Goal: Task Accomplishment & Management: Complete application form

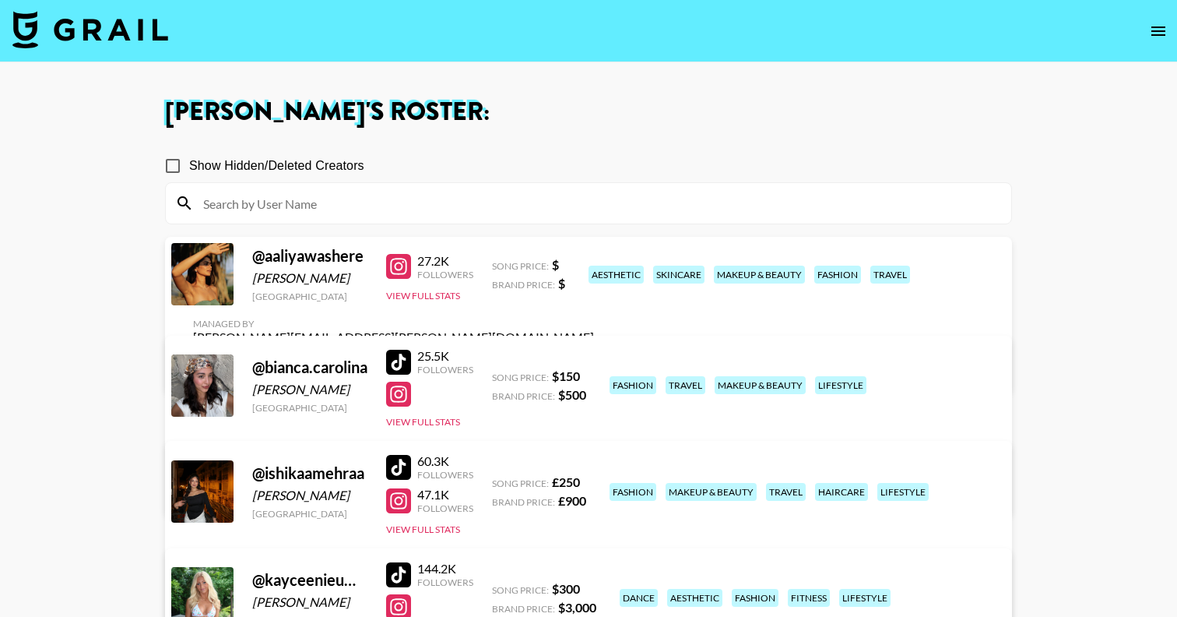
click at [121, 24] on img at bounding box center [90, 29] width 156 height 37
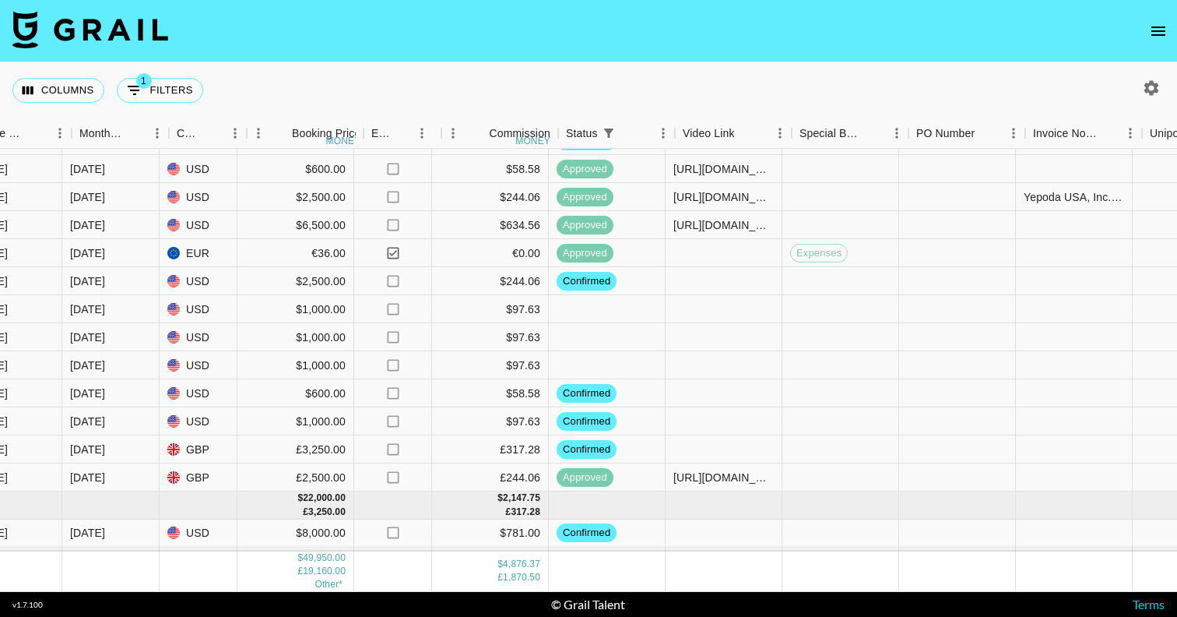
scroll to position [509, 912]
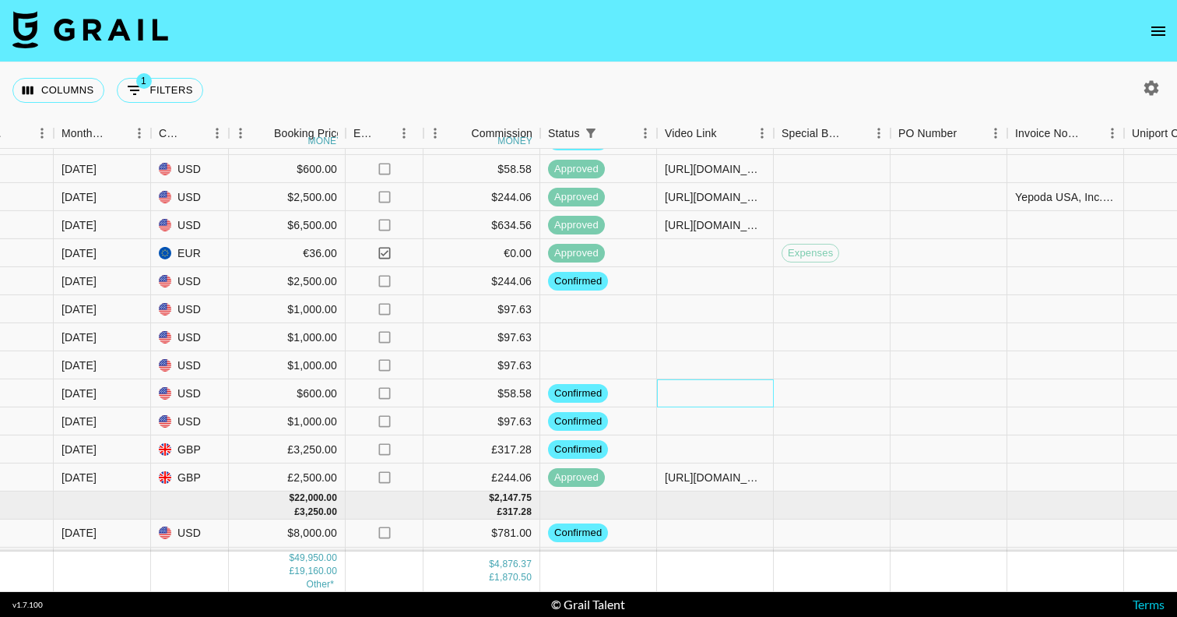
click at [747, 397] on div at bounding box center [715, 393] width 117 height 28
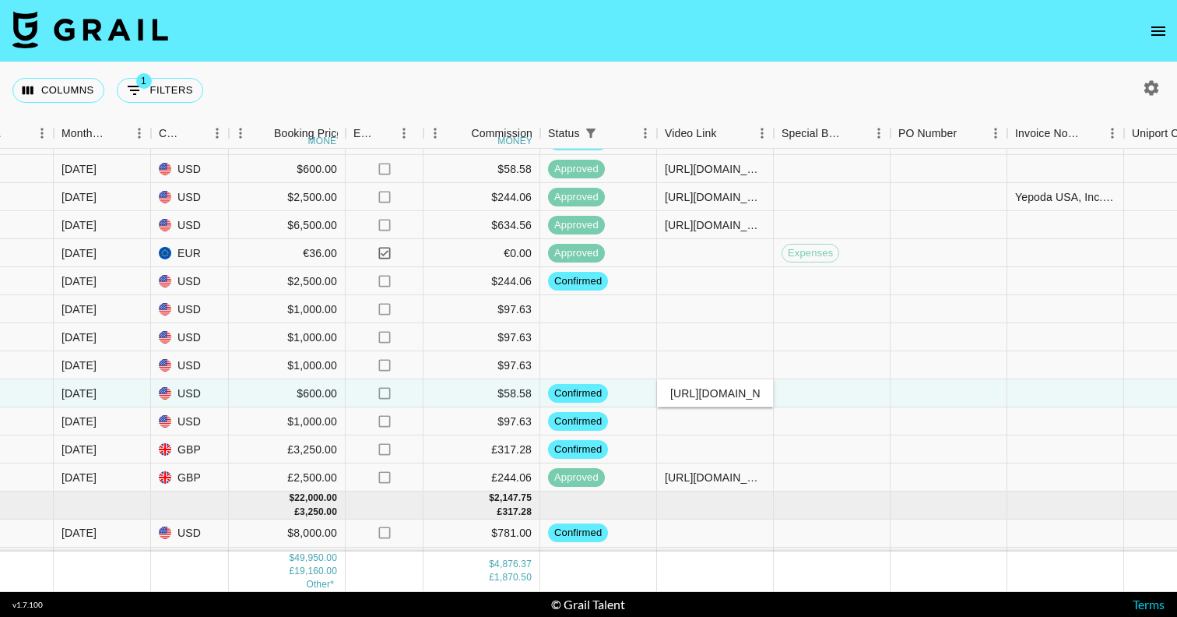
scroll to position [0, 95]
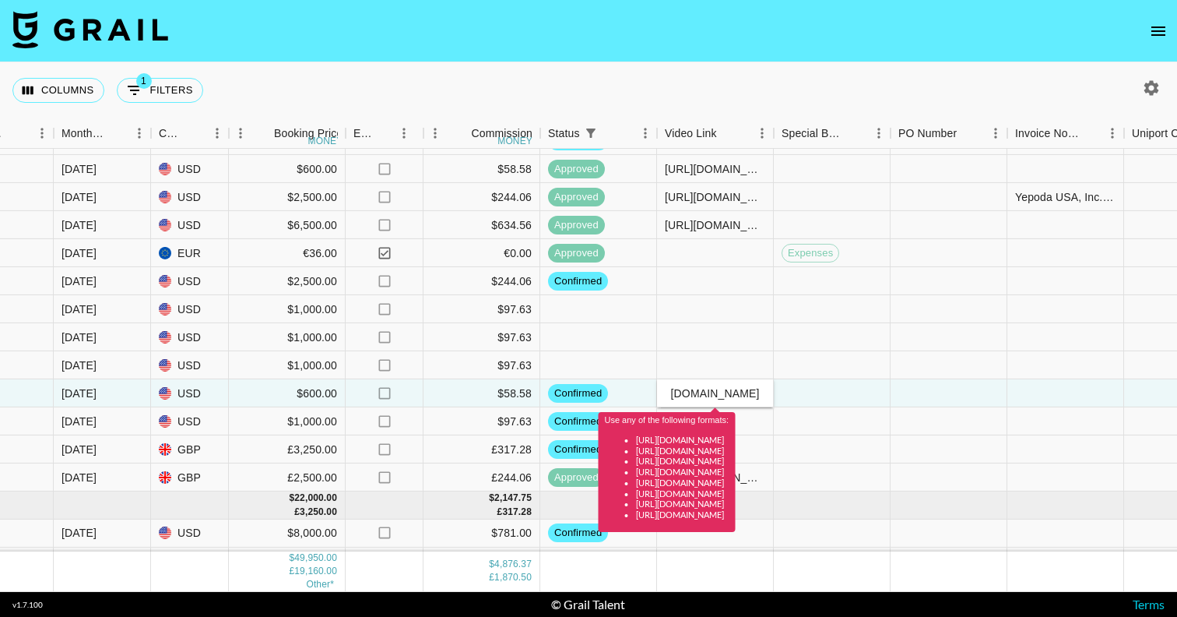
type input "https://www.tiktok.com/t/ZTMeFFaBc/"
click at [828, 398] on div at bounding box center [832, 393] width 117 height 28
click at [821, 385] on div at bounding box center [832, 393] width 117 height 28
click at [740, 396] on input "https://www.tiktok.com/t/ZTMeFFaBc/" at bounding box center [715, 393] width 114 height 12
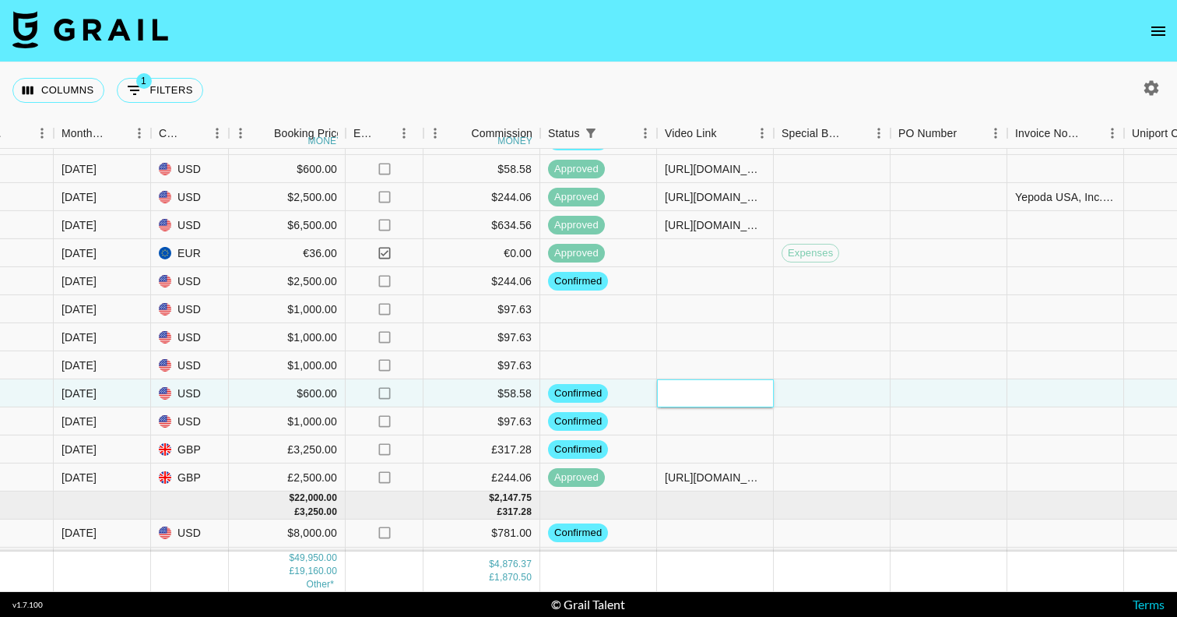
paste input "https://www.tiktok.com/@xoxosanj/video/7551528674806205751?_r=1&_t=ZT-8zq4zUJDH…"
type input "https://www.tiktok.com/@xoxosanj/video/7551528674806205751?_r=1&_t=ZT-8zq4zUJDH…"
click at [833, 391] on div at bounding box center [832, 393] width 117 height 28
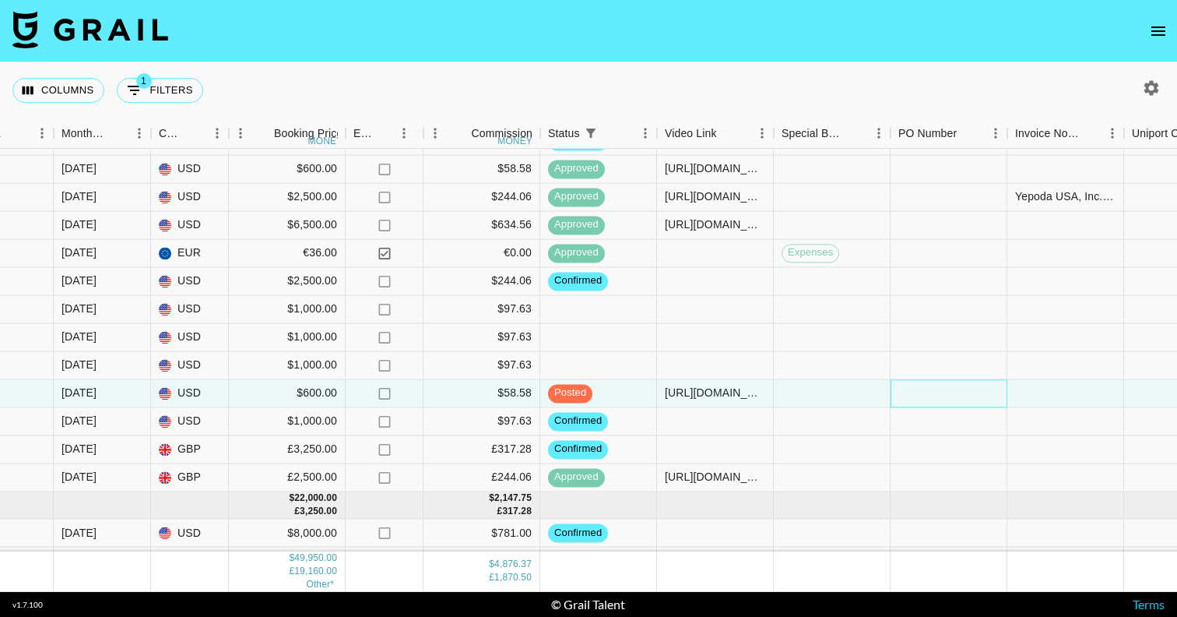
click at [923, 396] on div at bounding box center [949, 393] width 117 height 28
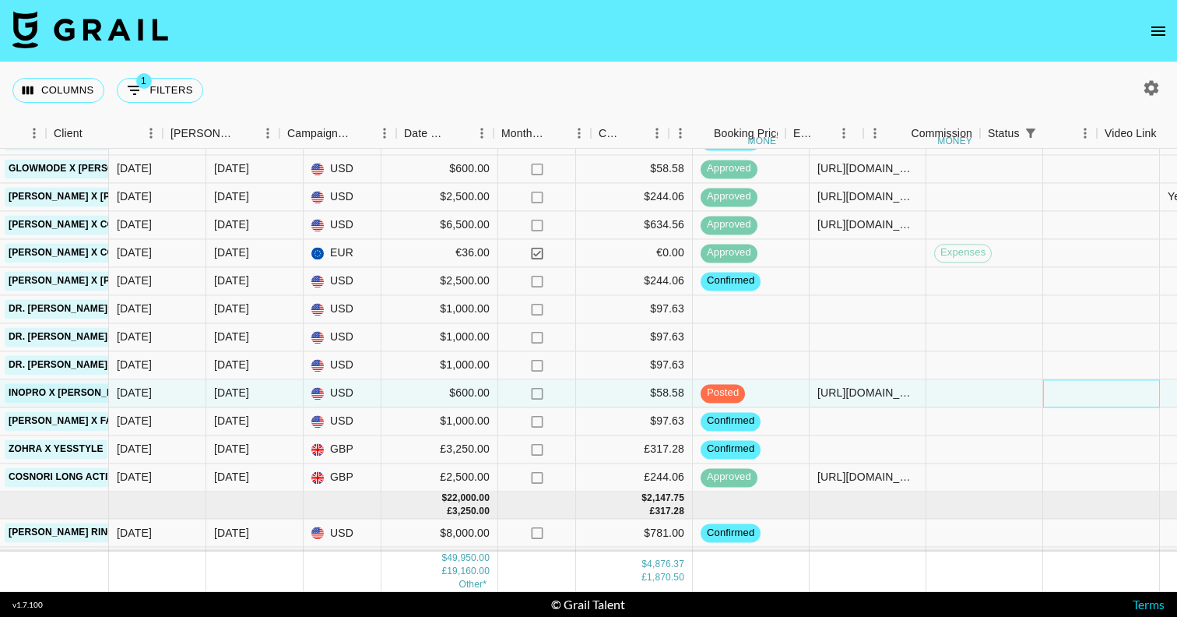
scroll to position [509, 242]
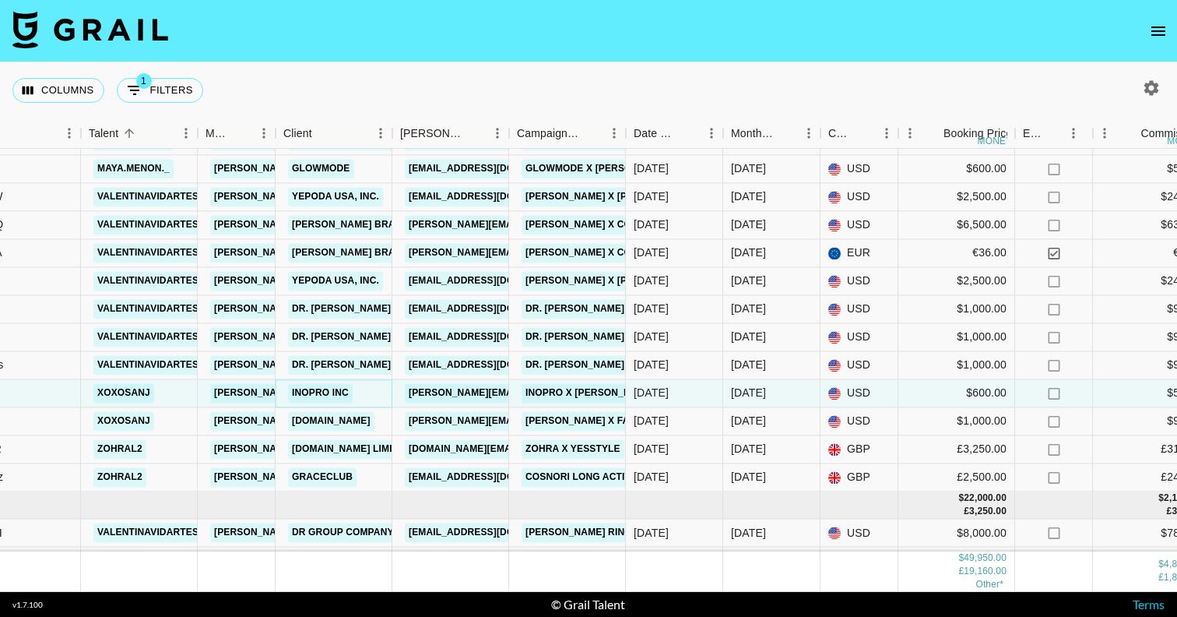
click at [325, 389] on link "Inopro Inc" at bounding box center [320, 392] width 65 height 19
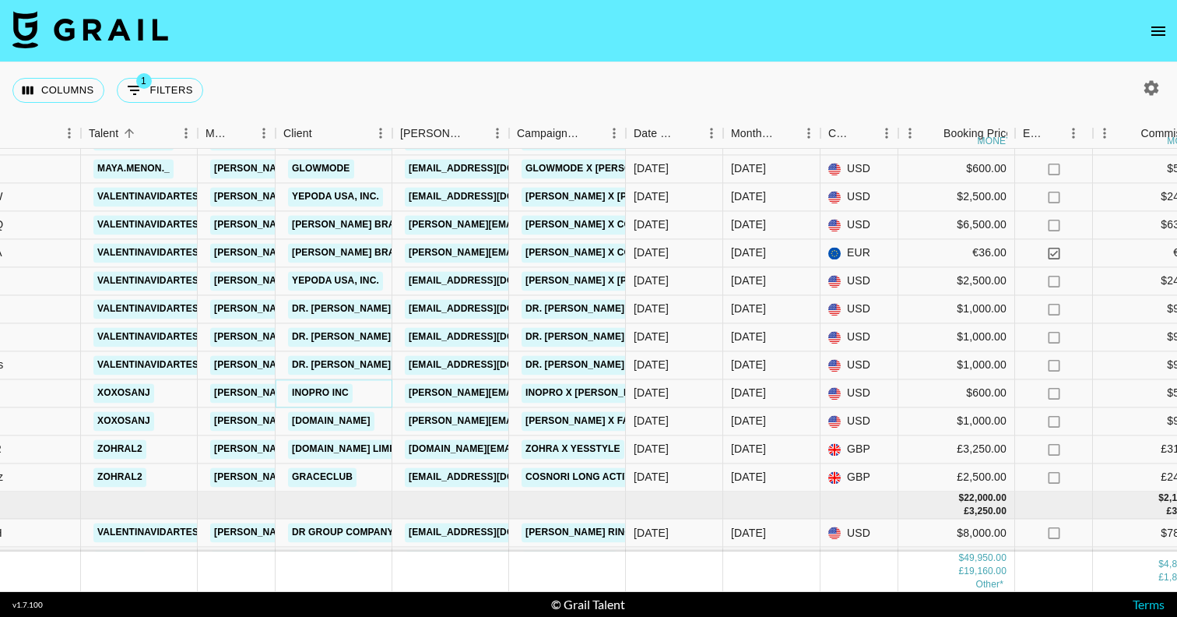
click at [331, 398] on link "Inopro Inc" at bounding box center [320, 392] width 65 height 19
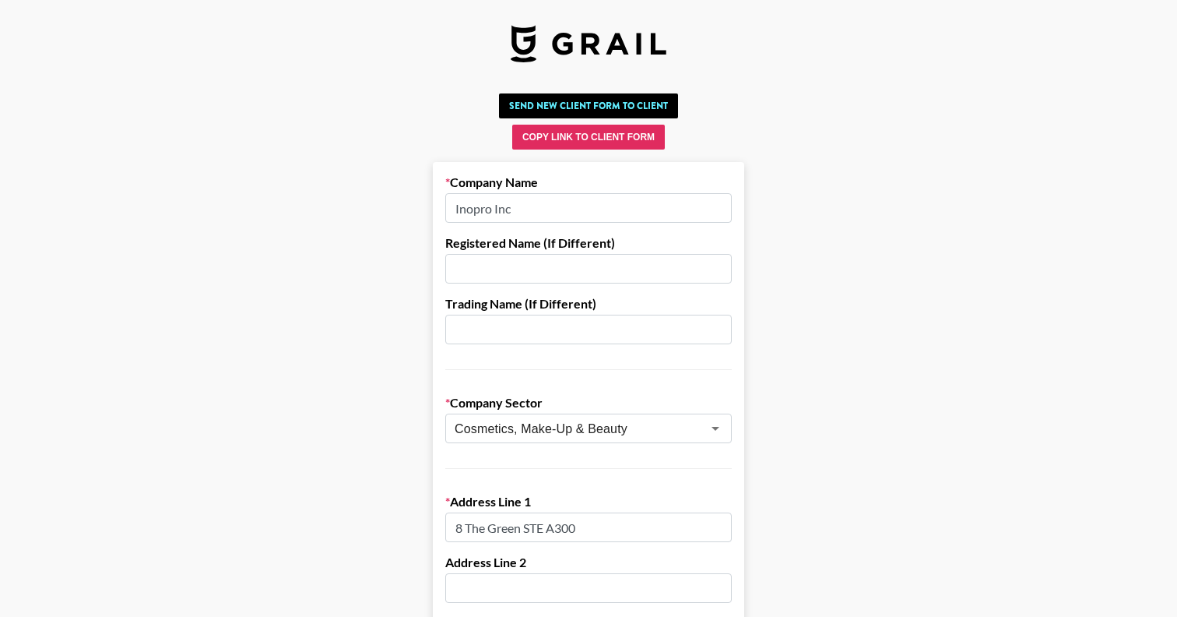
drag, startPoint x: 532, startPoint y: 206, endPoint x: 423, endPoint y: 191, distance: 109.2
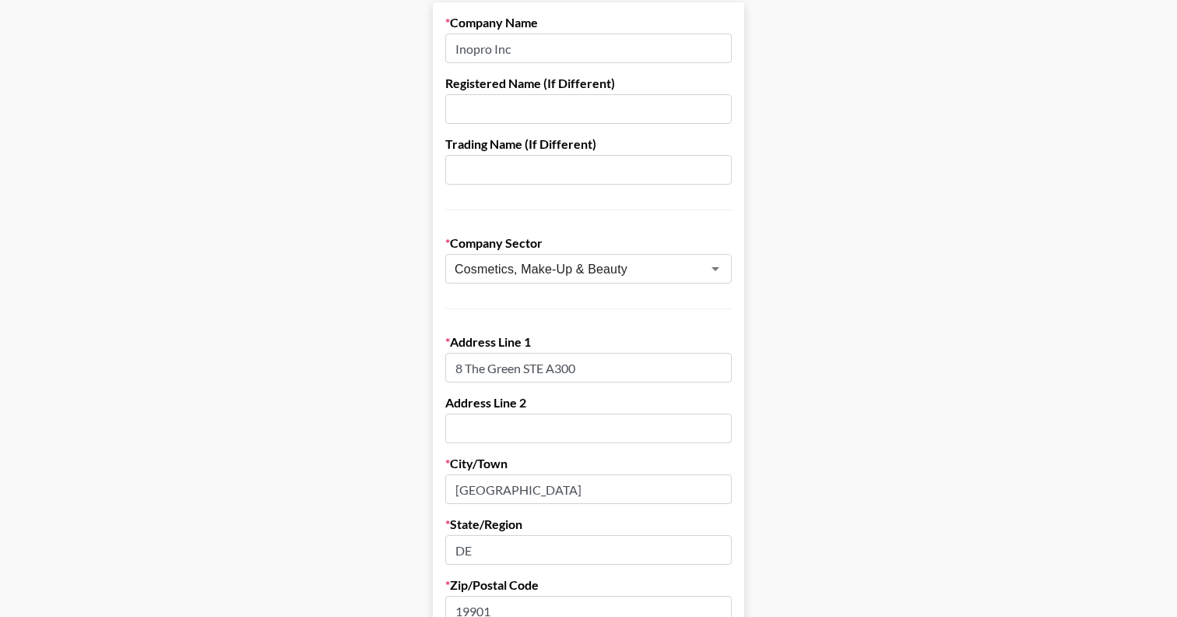
scroll to position [163, 0]
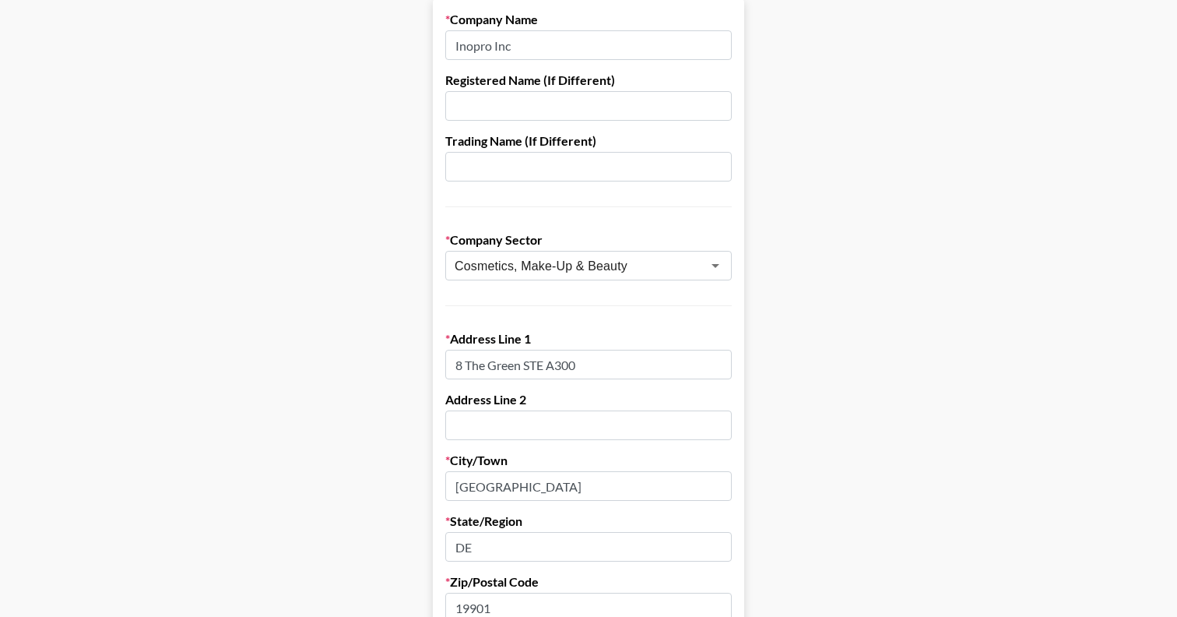
click at [481, 358] on input "8 The Green STE A300" at bounding box center [588, 365] width 286 height 30
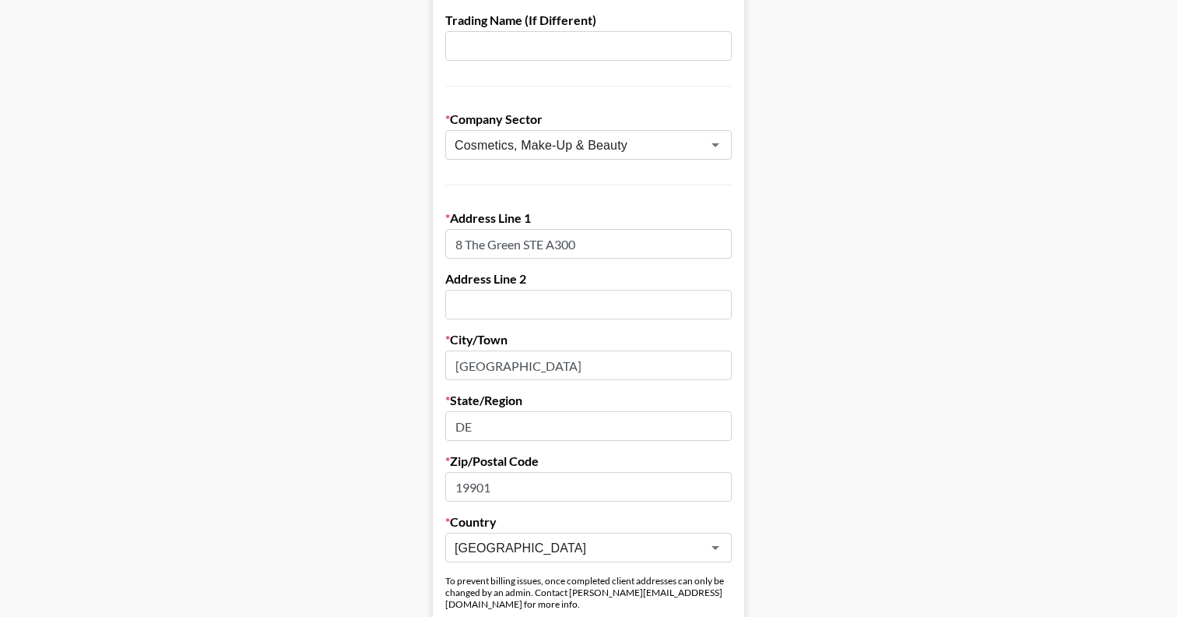
scroll to position [285, 0]
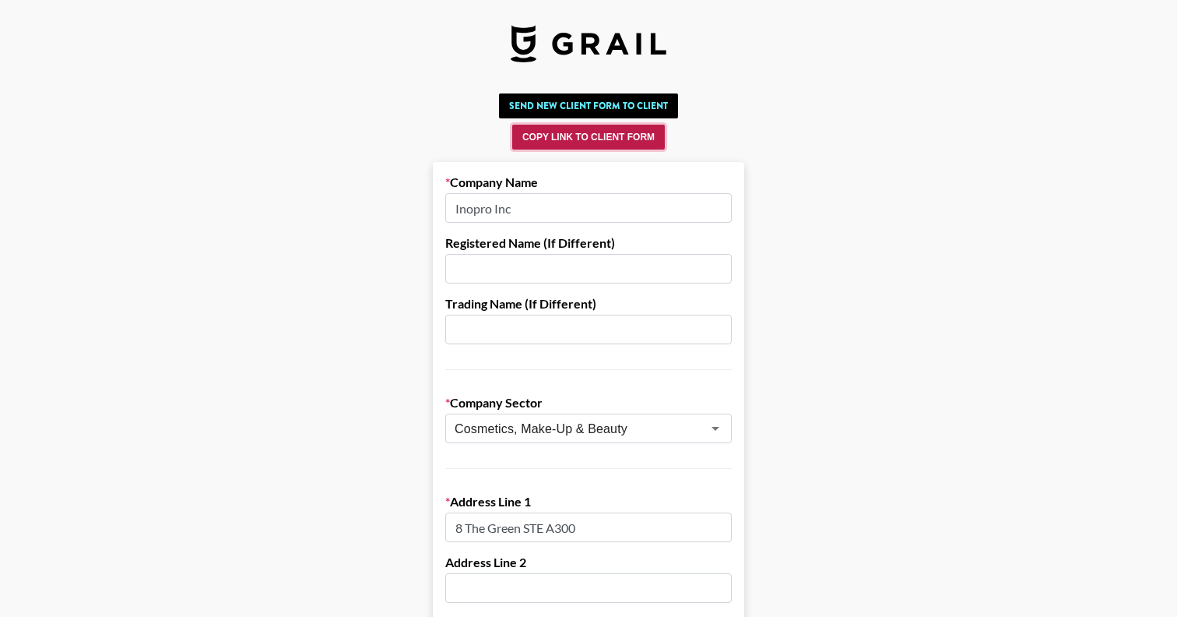
click at [589, 139] on button "Copy Link to Client Form" at bounding box center [588, 137] width 153 height 25
